Goal: Obtain resource: Download file/media

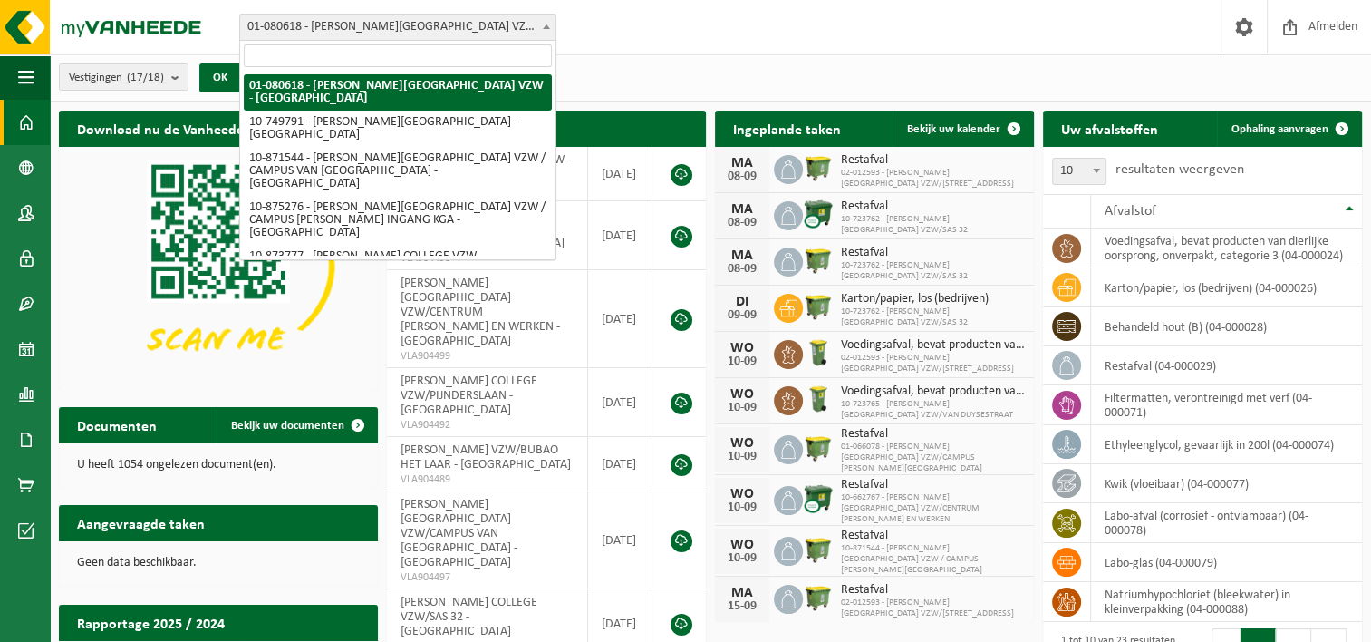
click at [552, 26] on span at bounding box center [546, 27] width 18 height 24
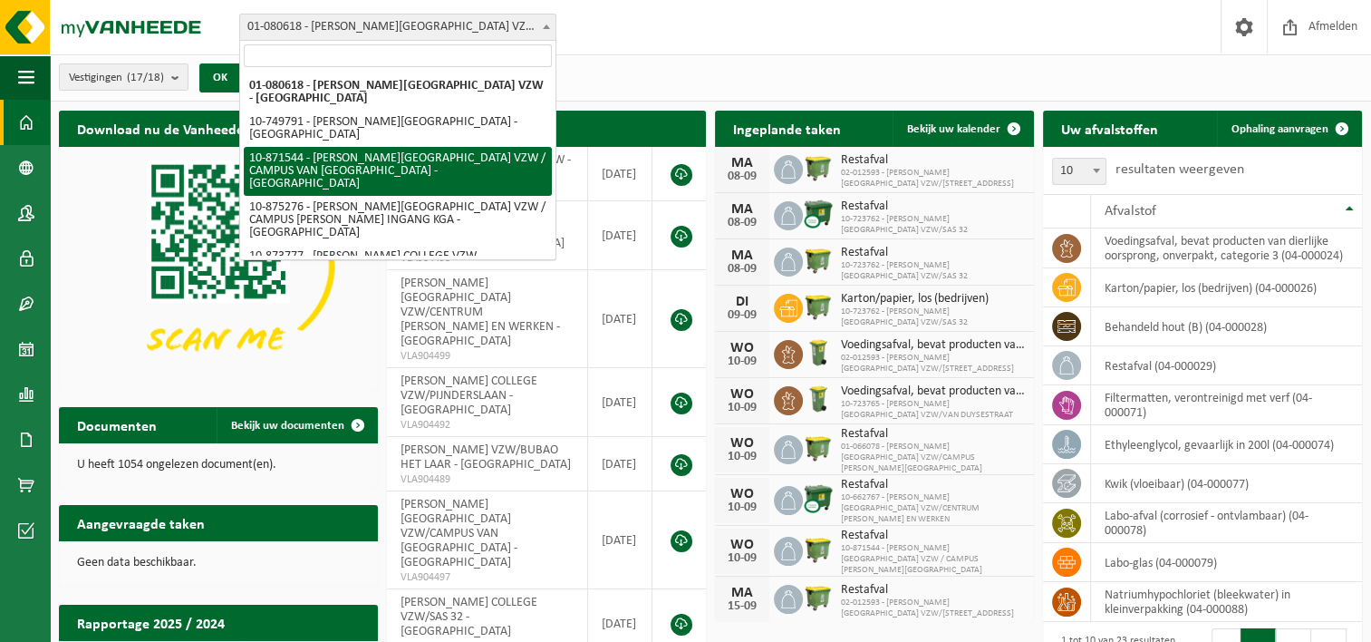
select select "105296"
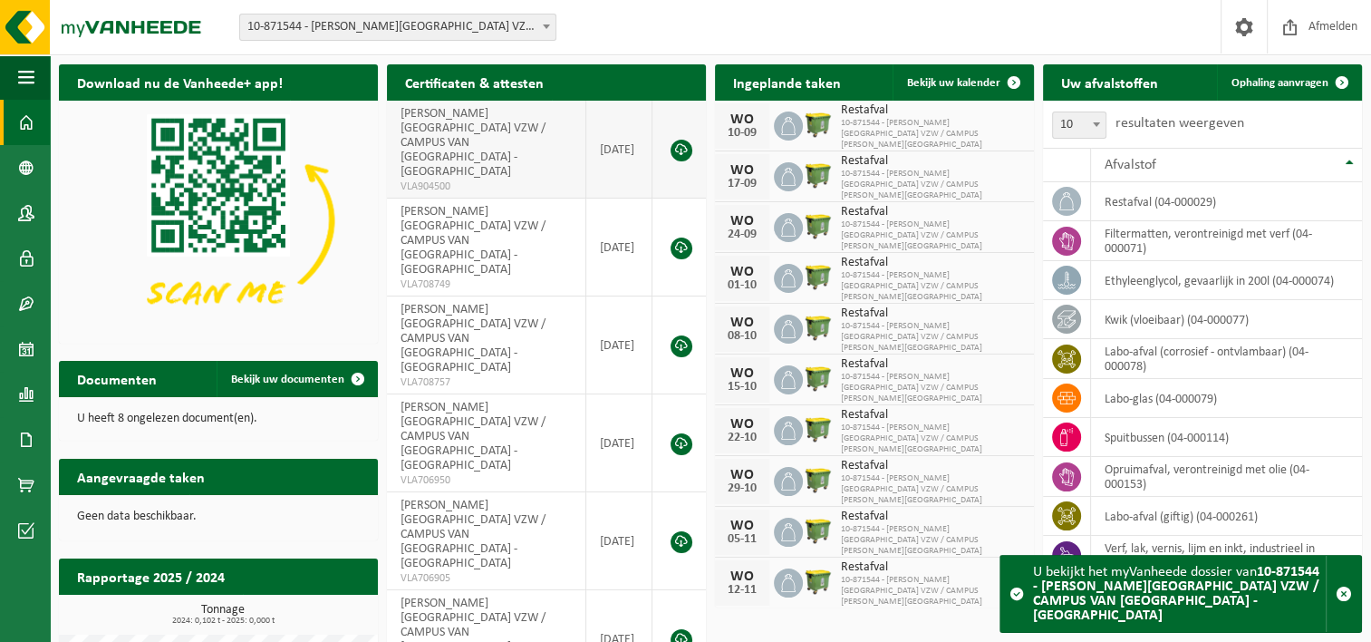
click at [682, 140] on link at bounding box center [682, 151] width 22 height 22
click at [545, 24] on b at bounding box center [546, 26] width 7 height 5
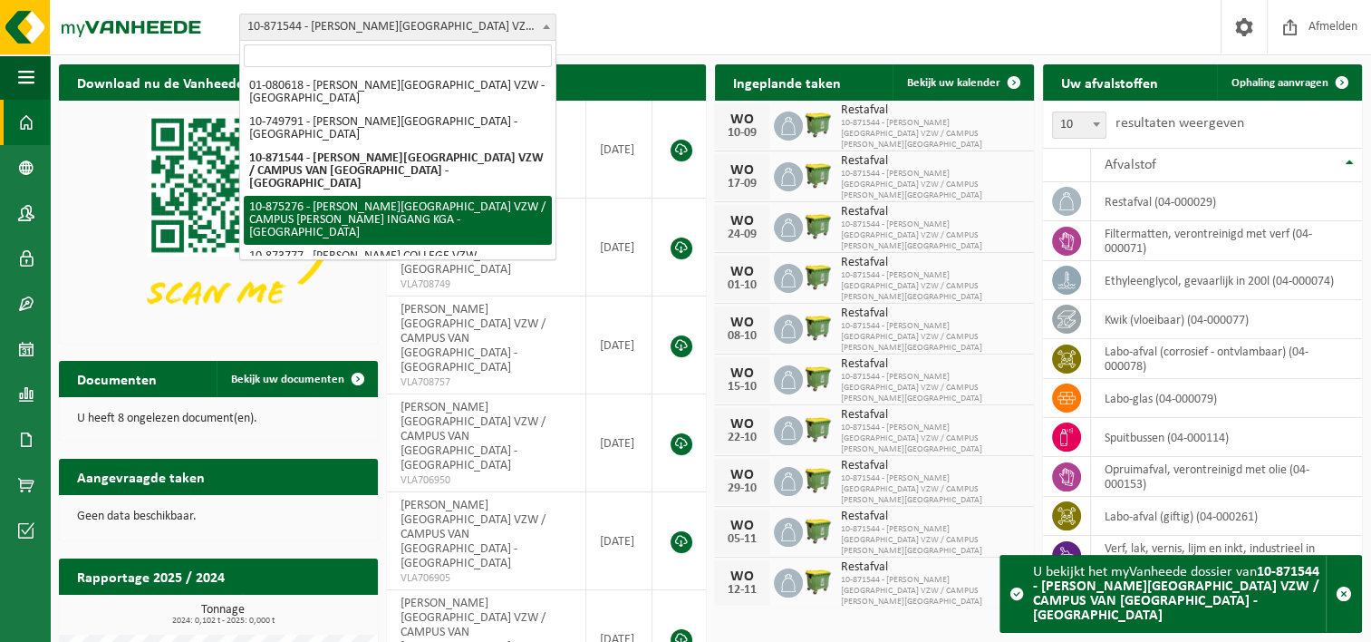
select select "106997"
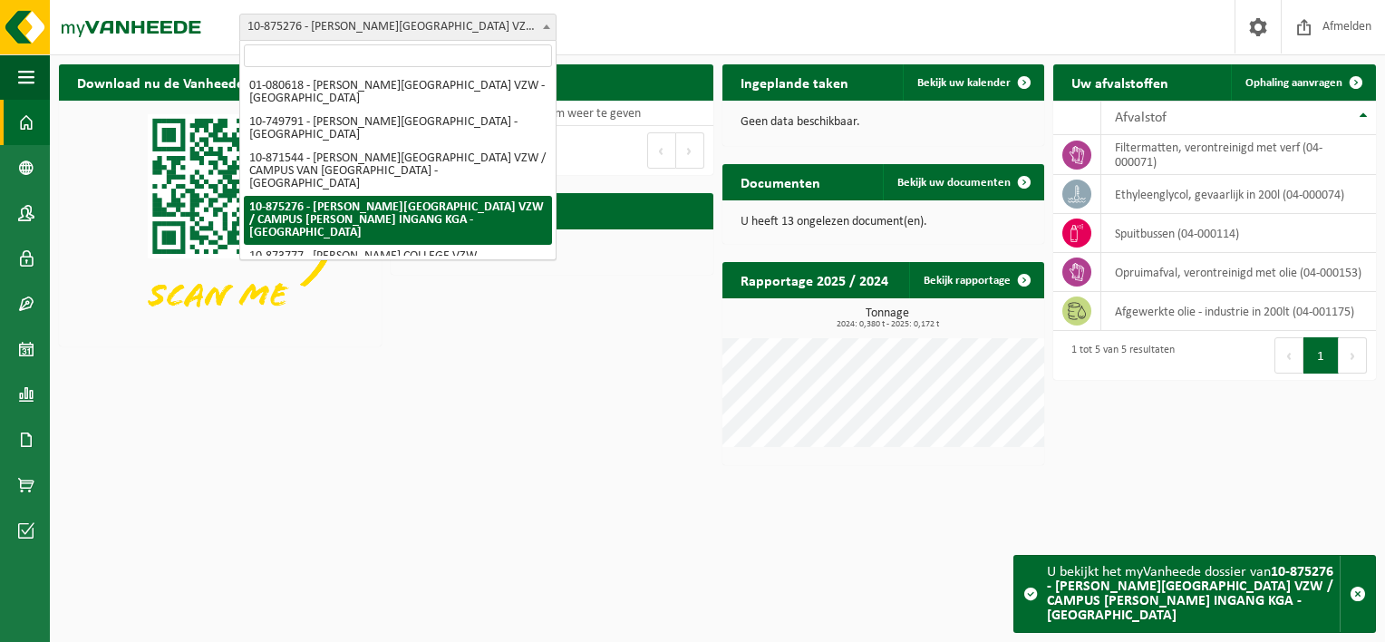
click at [546, 25] on b at bounding box center [546, 26] width 7 height 5
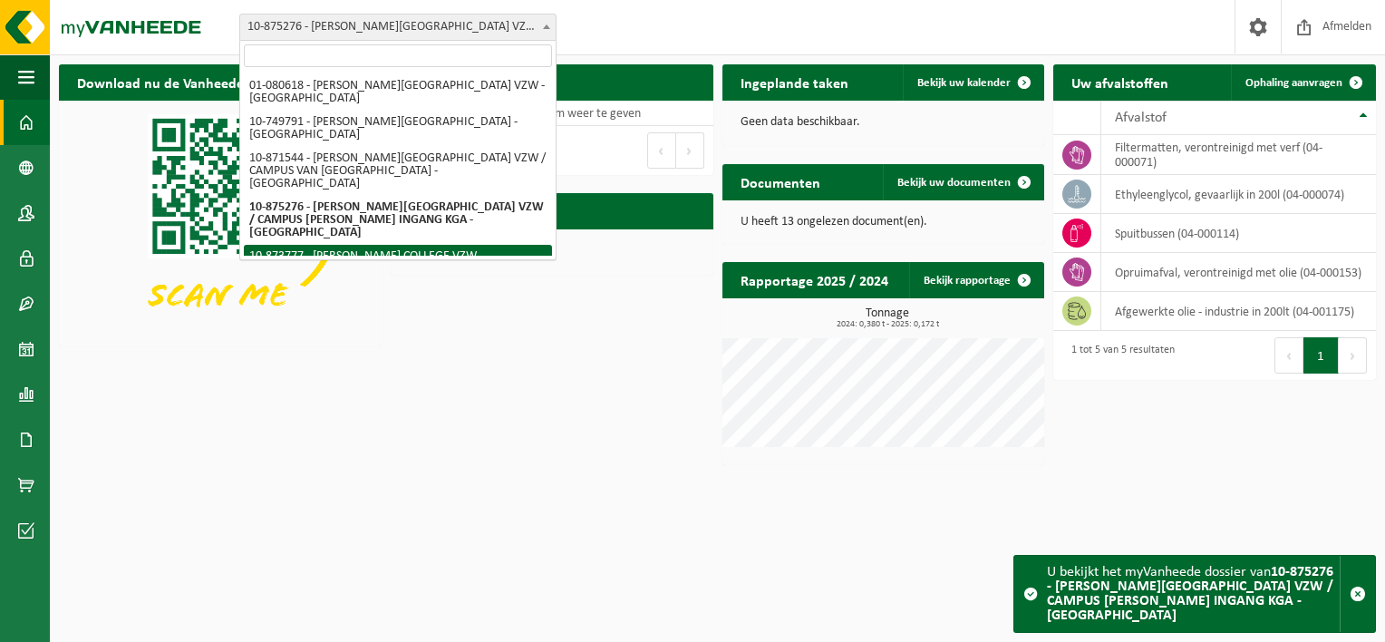
scroll to position [36, 0]
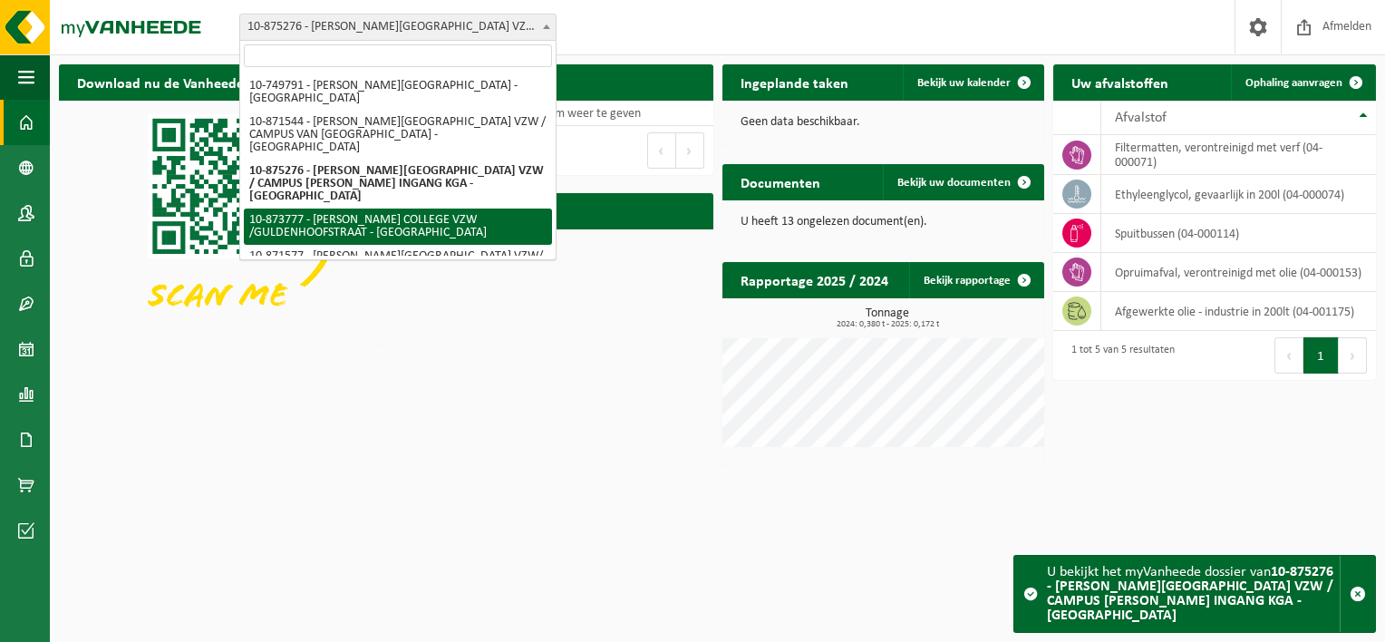
select select "106332"
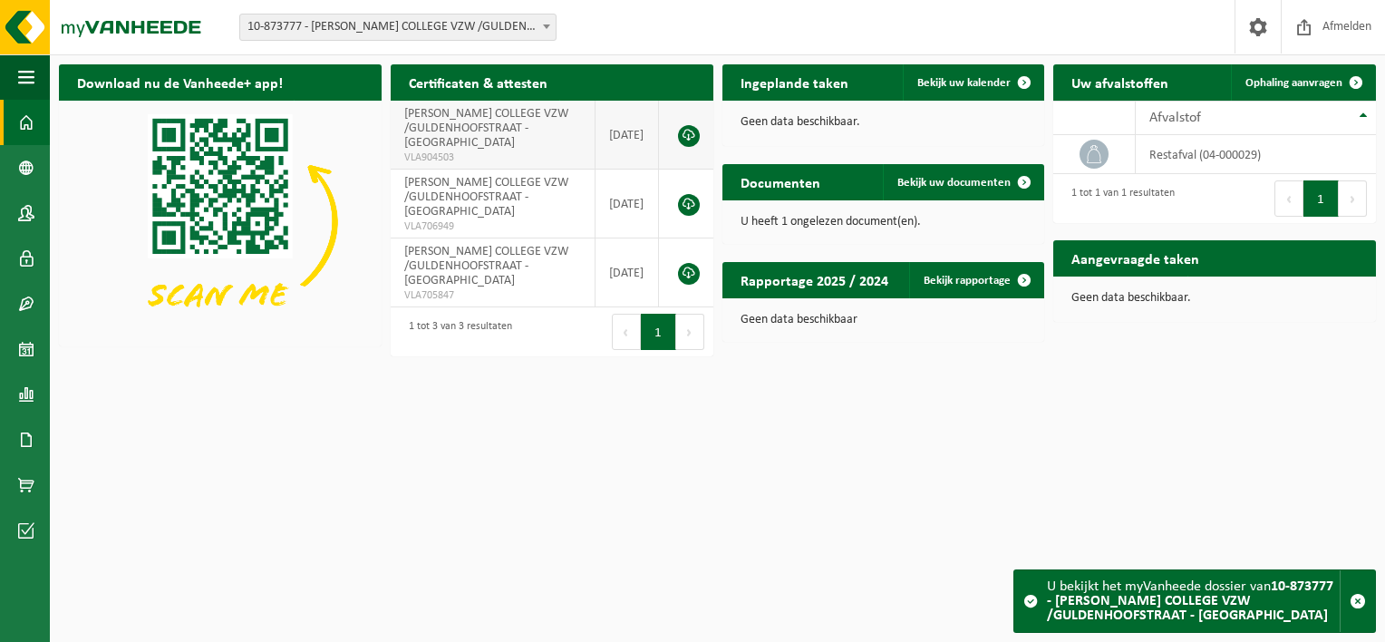
click at [684, 140] on link at bounding box center [689, 136] width 22 height 22
